Goal: Task Accomplishment & Management: Complete application form

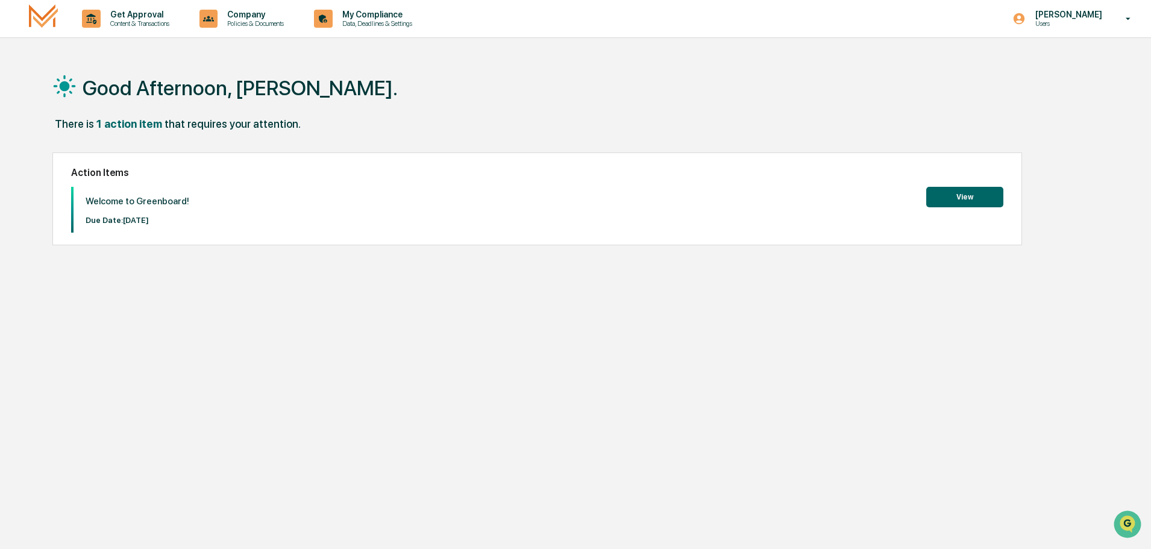
click at [963, 194] on button "View" at bounding box center [964, 197] width 77 height 20
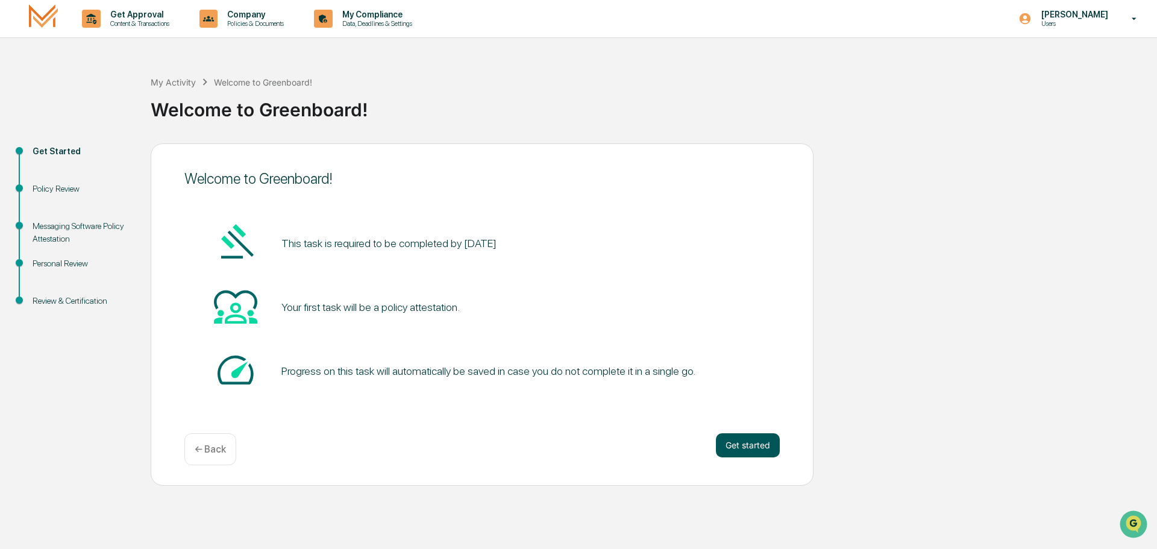
click at [738, 448] on button "Get started" at bounding box center [748, 445] width 64 height 24
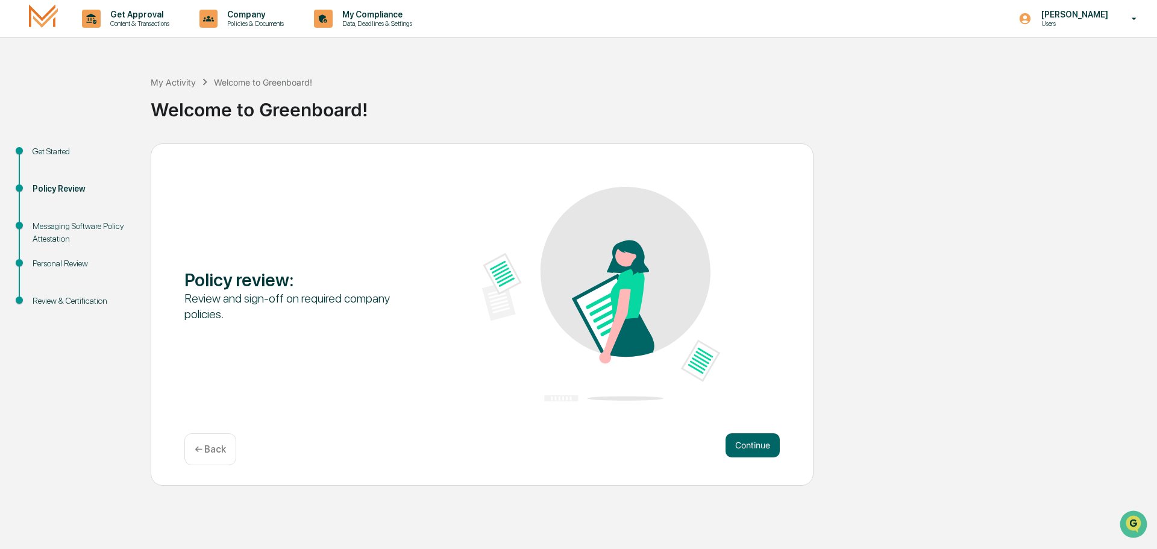
click at [738, 448] on button "Continue" at bounding box center [752, 445] width 54 height 24
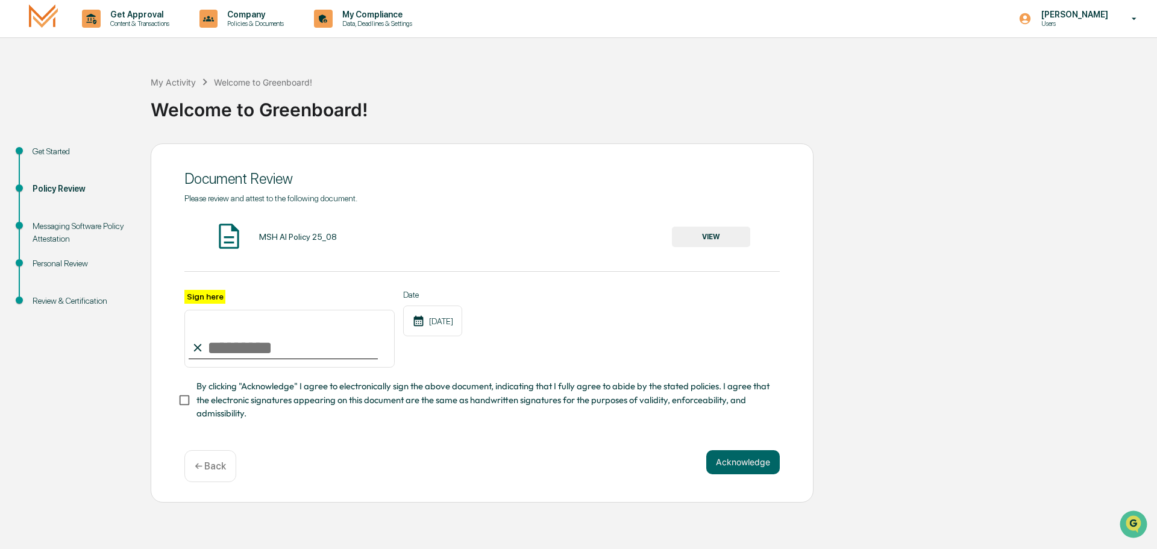
click at [733, 238] on button "VIEW" at bounding box center [711, 236] width 78 height 20
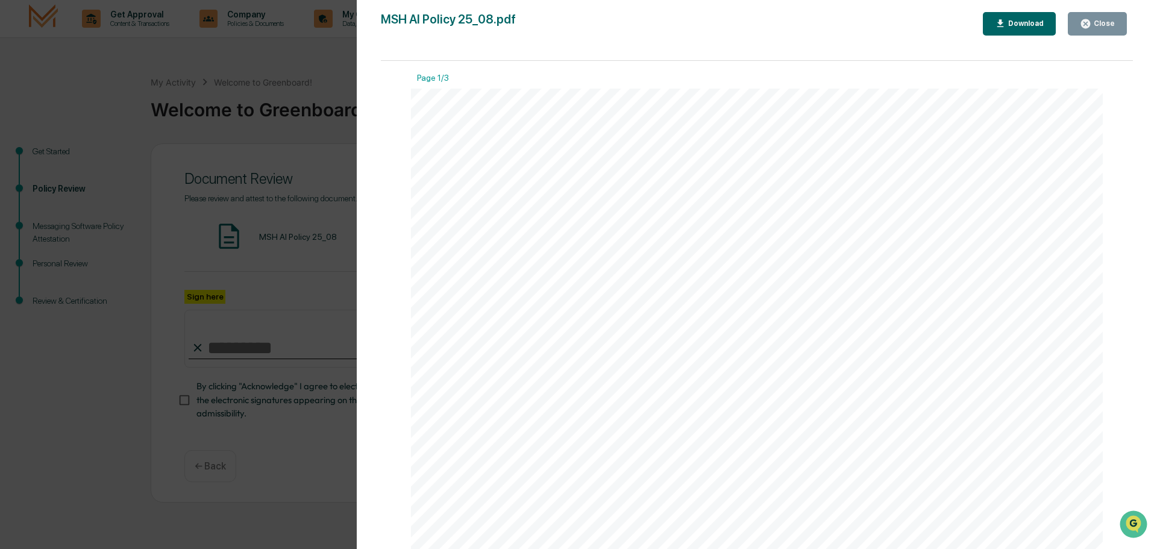
click at [1096, 22] on div "Close" at bounding box center [1102, 23] width 23 height 8
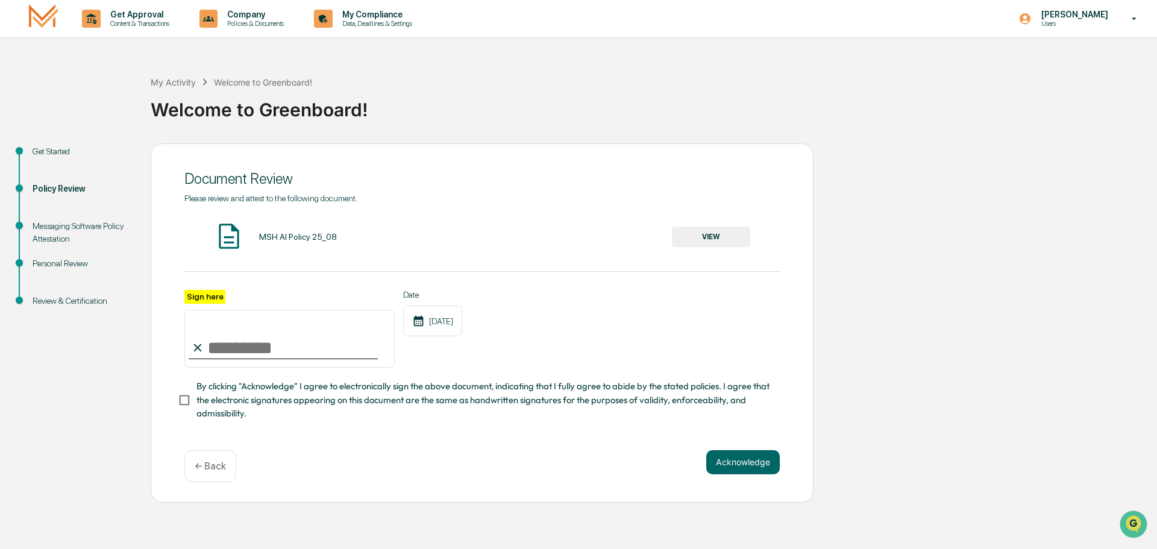
click at [276, 346] on input "Sign here" at bounding box center [289, 339] width 210 height 58
type input "**********"
click at [755, 463] on button "Acknowledge" at bounding box center [742, 462] width 73 height 24
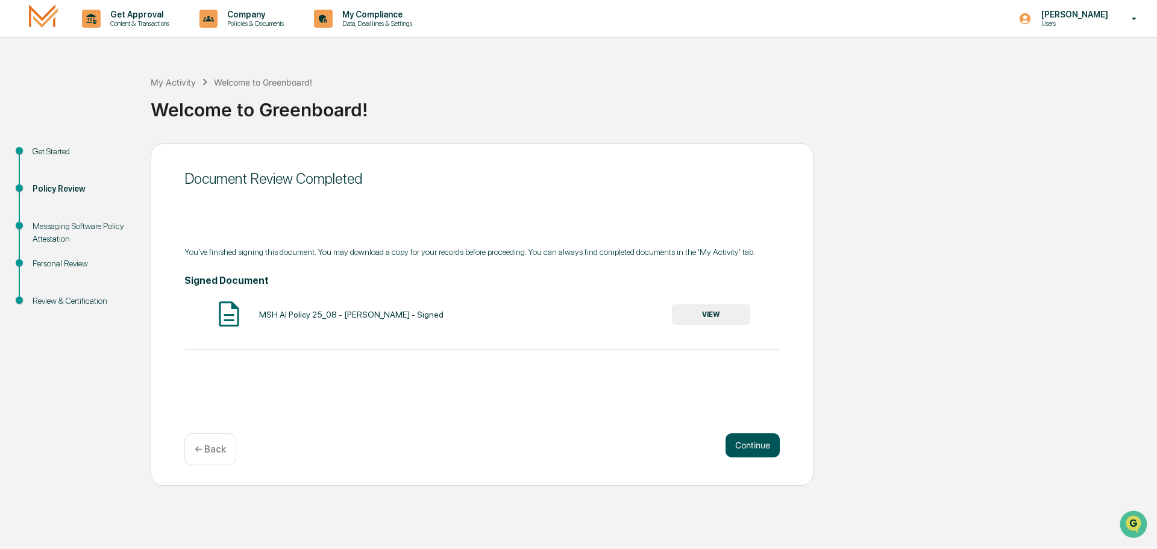
click at [751, 444] on button "Continue" at bounding box center [752, 445] width 54 height 24
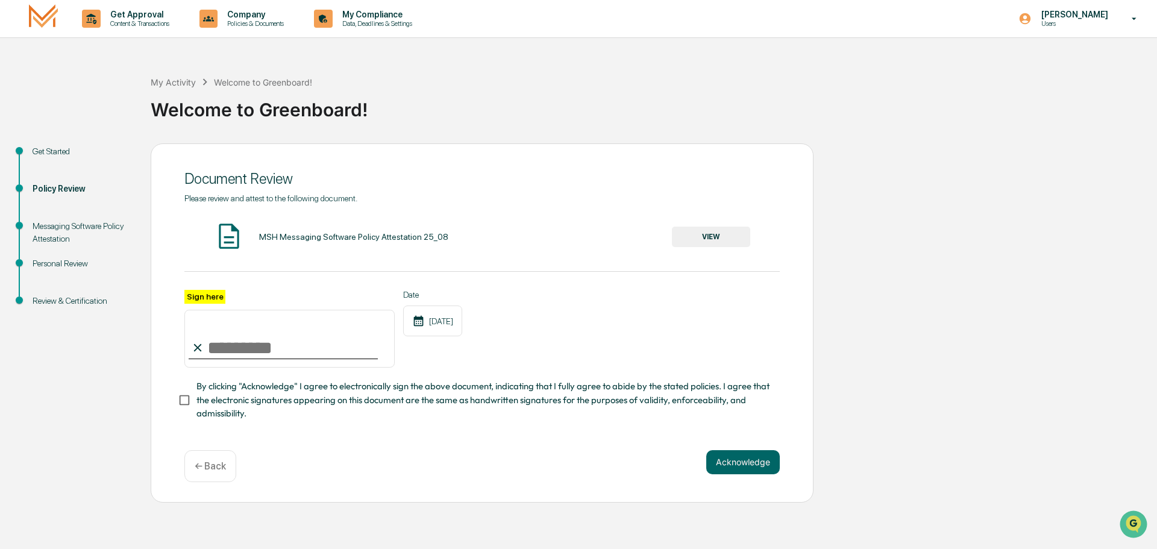
click at [212, 356] on input "Sign here" at bounding box center [289, 339] width 210 height 58
type input "**********"
click at [739, 464] on button "Acknowledge" at bounding box center [742, 462] width 73 height 24
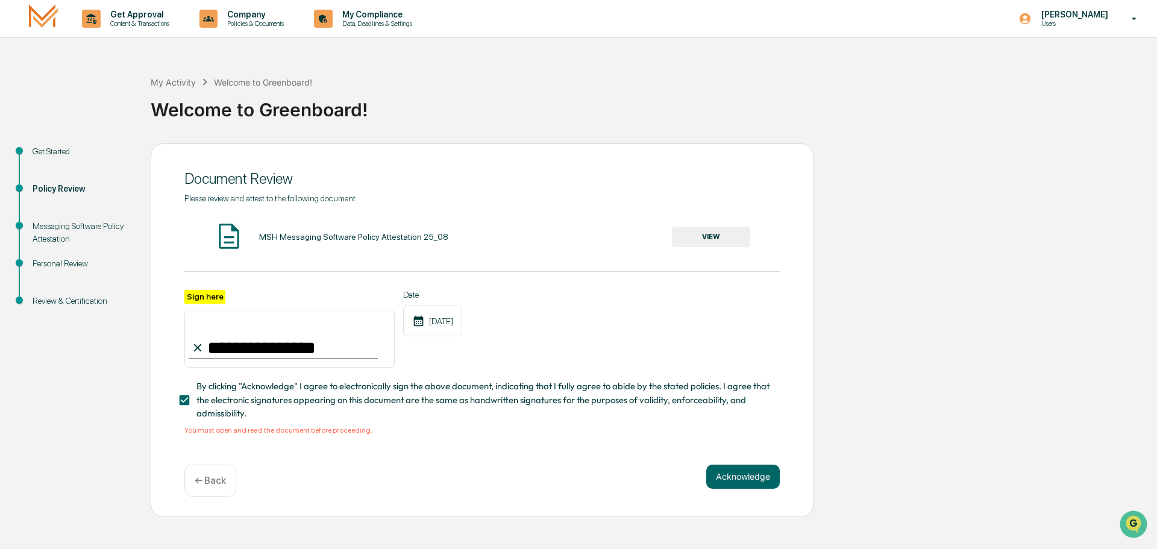
click at [720, 239] on button "VIEW" at bounding box center [711, 236] width 78 height 20
